Goal: Ask a question

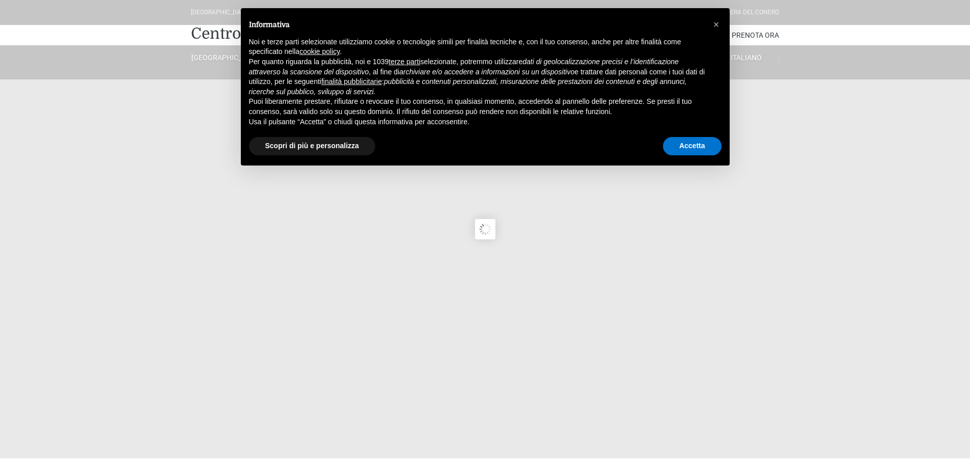
type input "[DATE]"
click at [689, 146] on button "Accetta" at bounding box center [692, 146] width 59 height 18
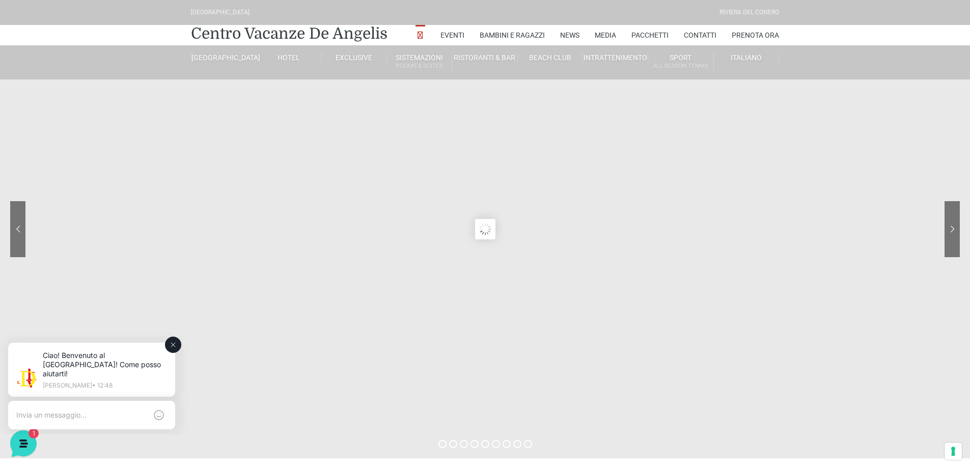
click at [53, 410] on textarea at bounding box center [81, 414] width 130 height 9
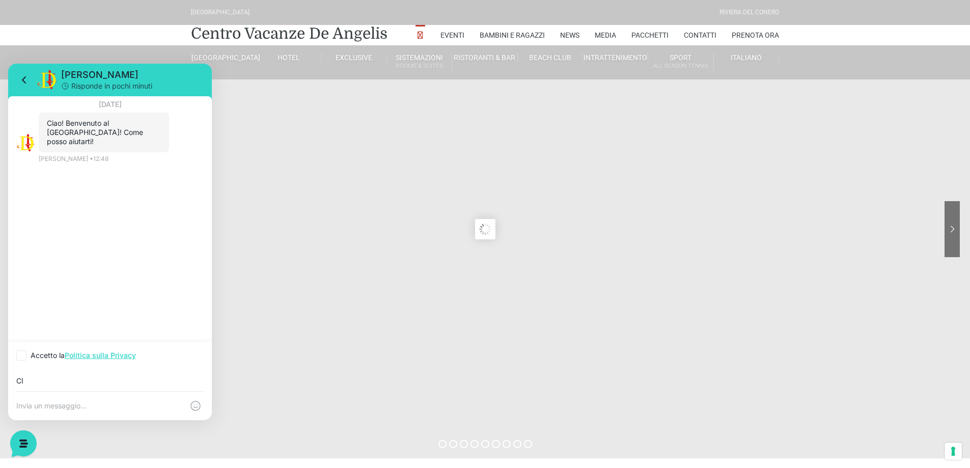
type input "C"
click at [124, 405] on textarea at bounding box center [99, 405] width 167 height 9
type textarea "CIAO, VOLEVO SAPERE LA DATA DI CHIUSURA"
click at [24, 80] on icon at bounding box center [24, 80] width 12 height 12
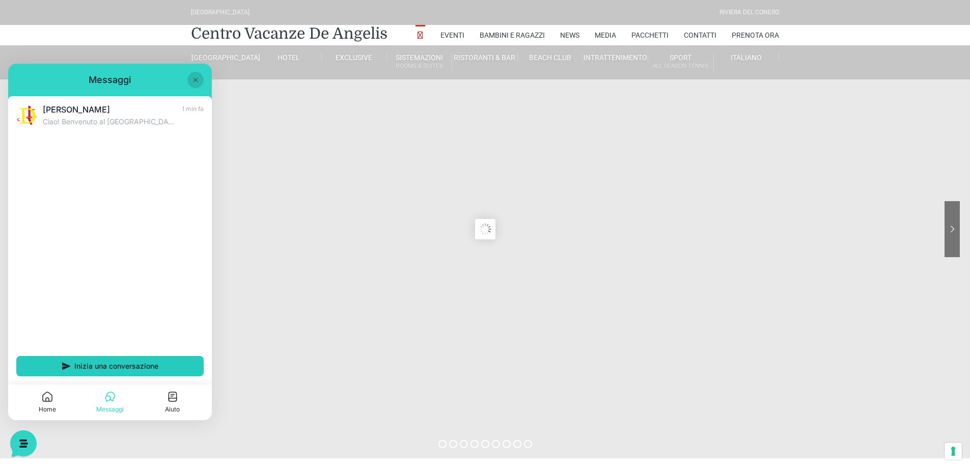
click at [78, 367] on span "Inizia una conversazione" at bounding box center [116, 366] width 84 height 8
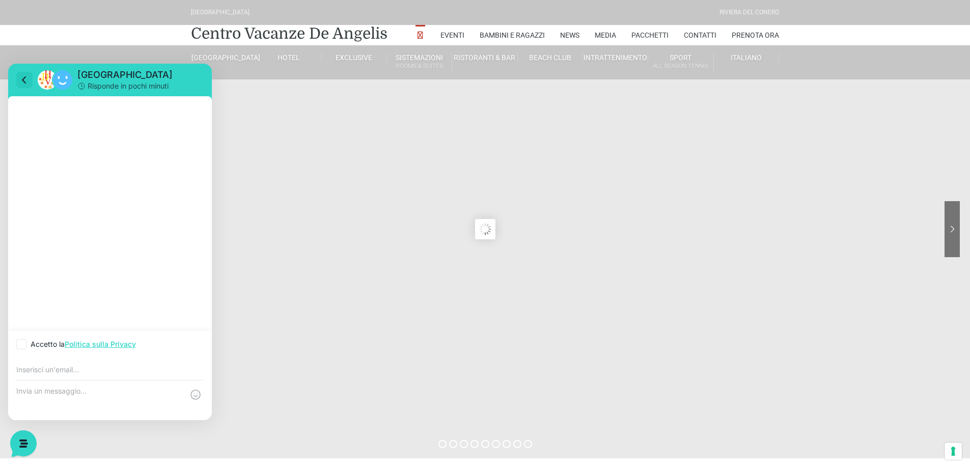
click at [20, 75] on icon at bounding box center [24, 80] width 12 height 12
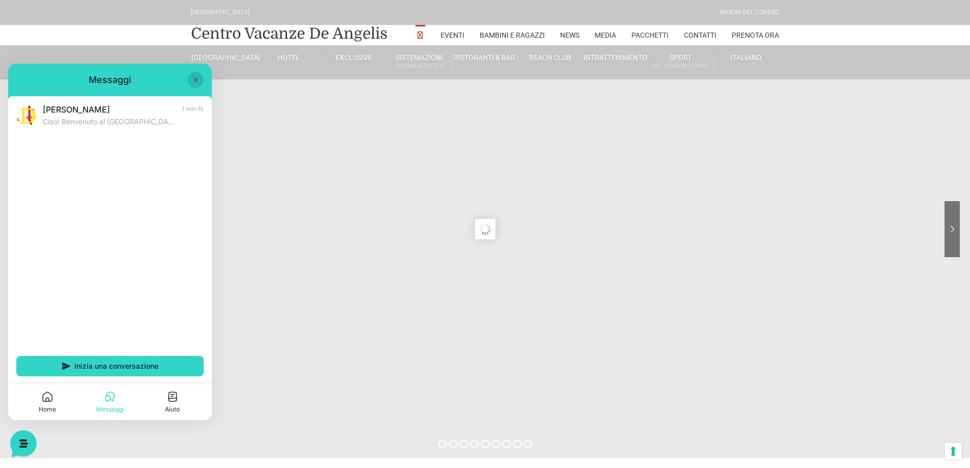
click at [197, 80] on icon at bounding box center [195, 80] width 8 height 8
